Goal: Find specific page/section: Find specific page/section

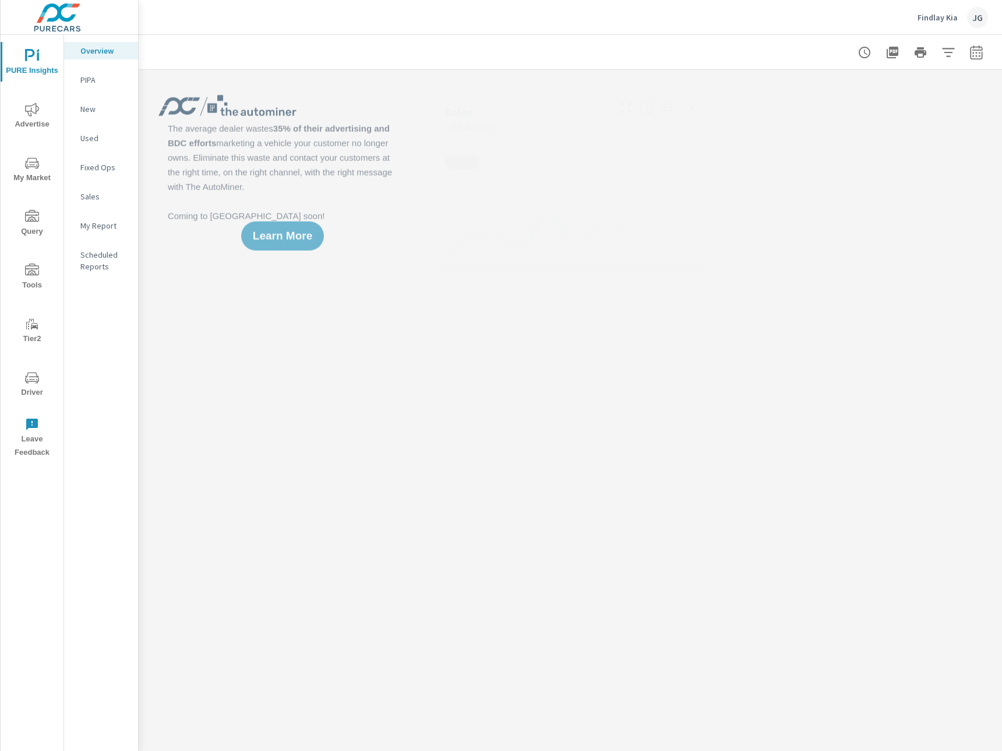
click at [25, 383] on span "Driver" at bounding box center [32, 385] width 56 height 29
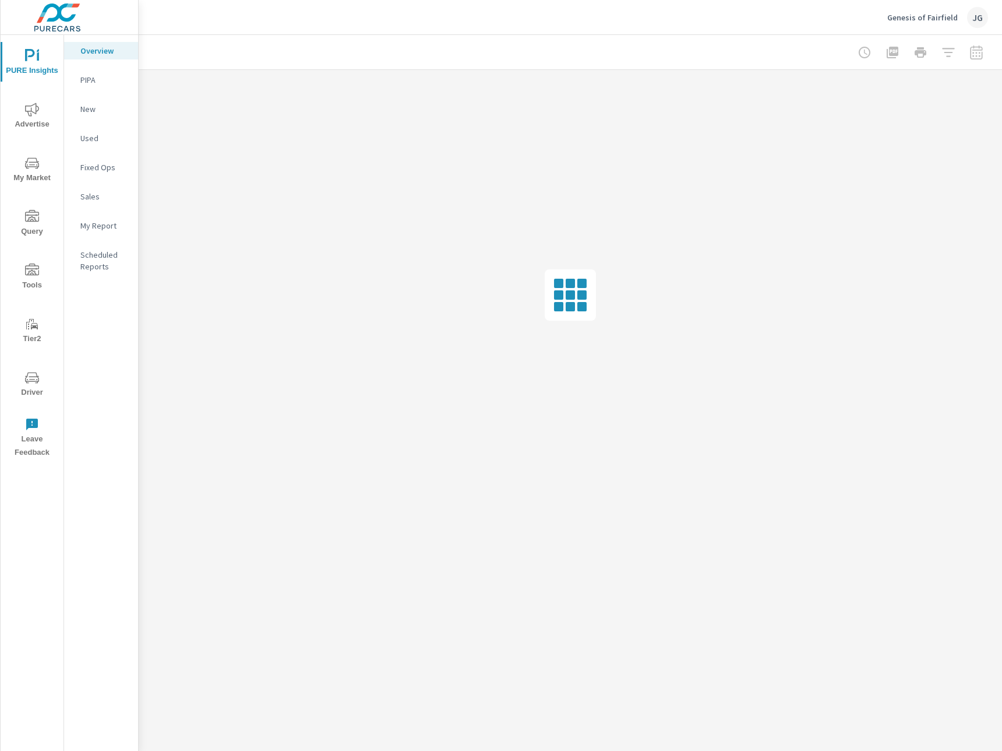
click at [33, 377] on icon "nav menu" at bounding box center [32, 378] width 14 height 14
